Goal: Information Seeking & Learning: Find contact information

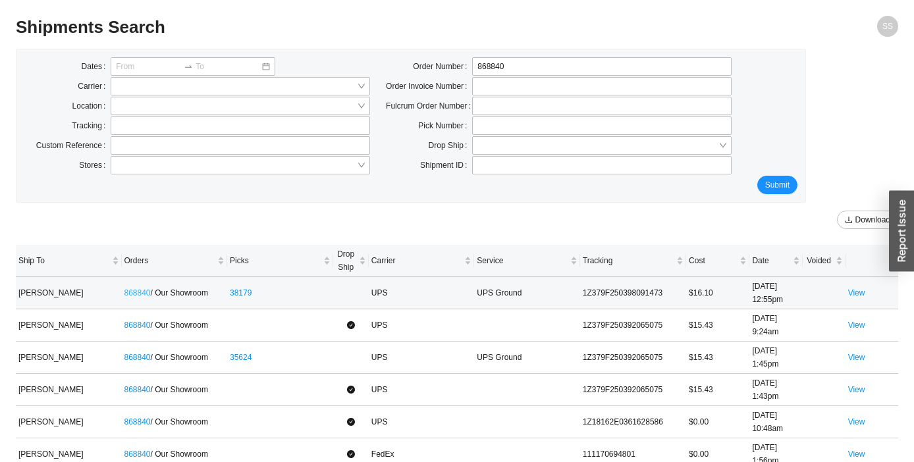
click at [140, 294] on link "868840" at bounding box center [137, 292] width 26 height 9
click at [128, 294] on link "868840" at bounding box center [137, 292] width 26 height 9
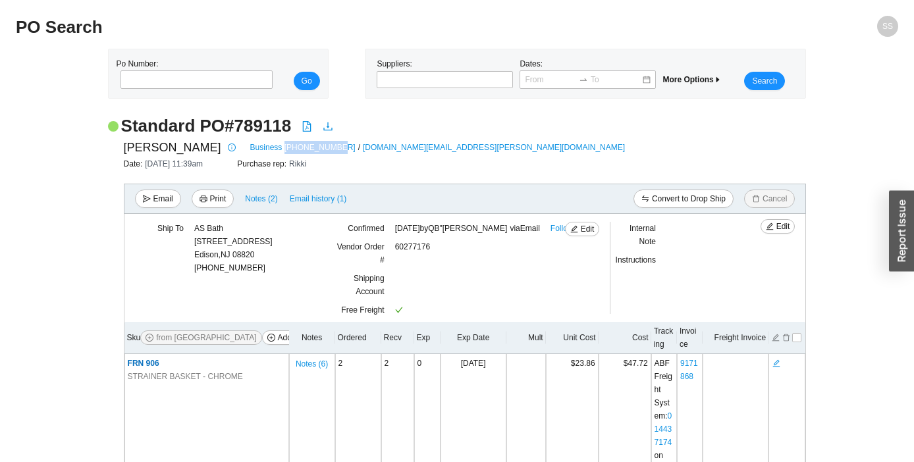
click at [226, 156] on div "FRANKE Business 888-847-9634 / ks-customerservice.us@franke.com" at bounding box center [465, 148] width 683 height 20
copy link "888-847-9634"
drag, startPoint x: 406, startPoint y: 151, endPoint x: 284, endPoint y: 150, distance: 121.8
click at [284, 149] on div "FRANKE Business 888-847-9634 / ks-customerservice.us@franke.com" at bounding box center [465, 148] width 683 height 20
copy link "ks-customerservice.us@franke.com"
